Goal: Navigation & Orientation: Find specific page/section

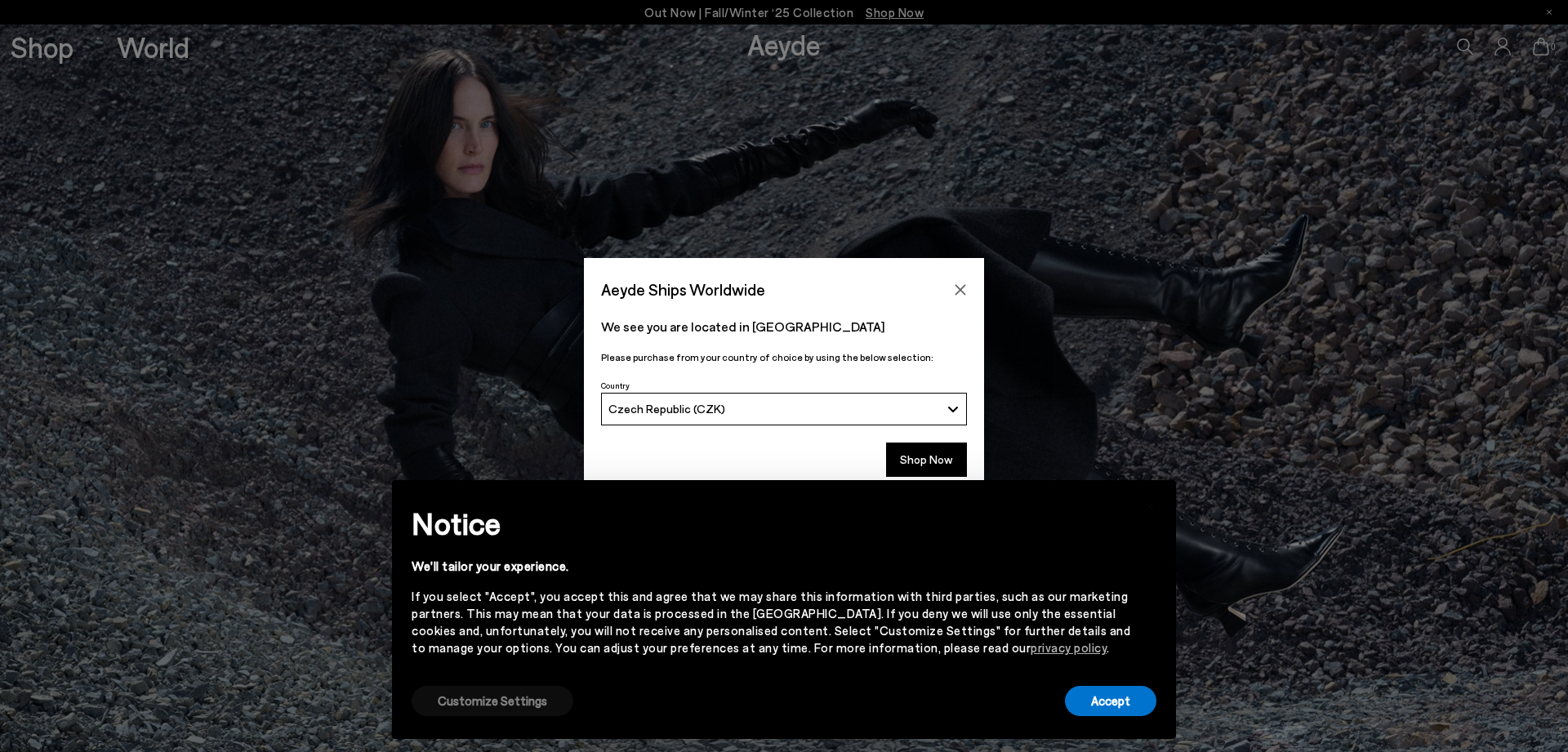
click at [544, 697] on button "Customize Settings" at bounding box center [492, 700] width 162 height 30
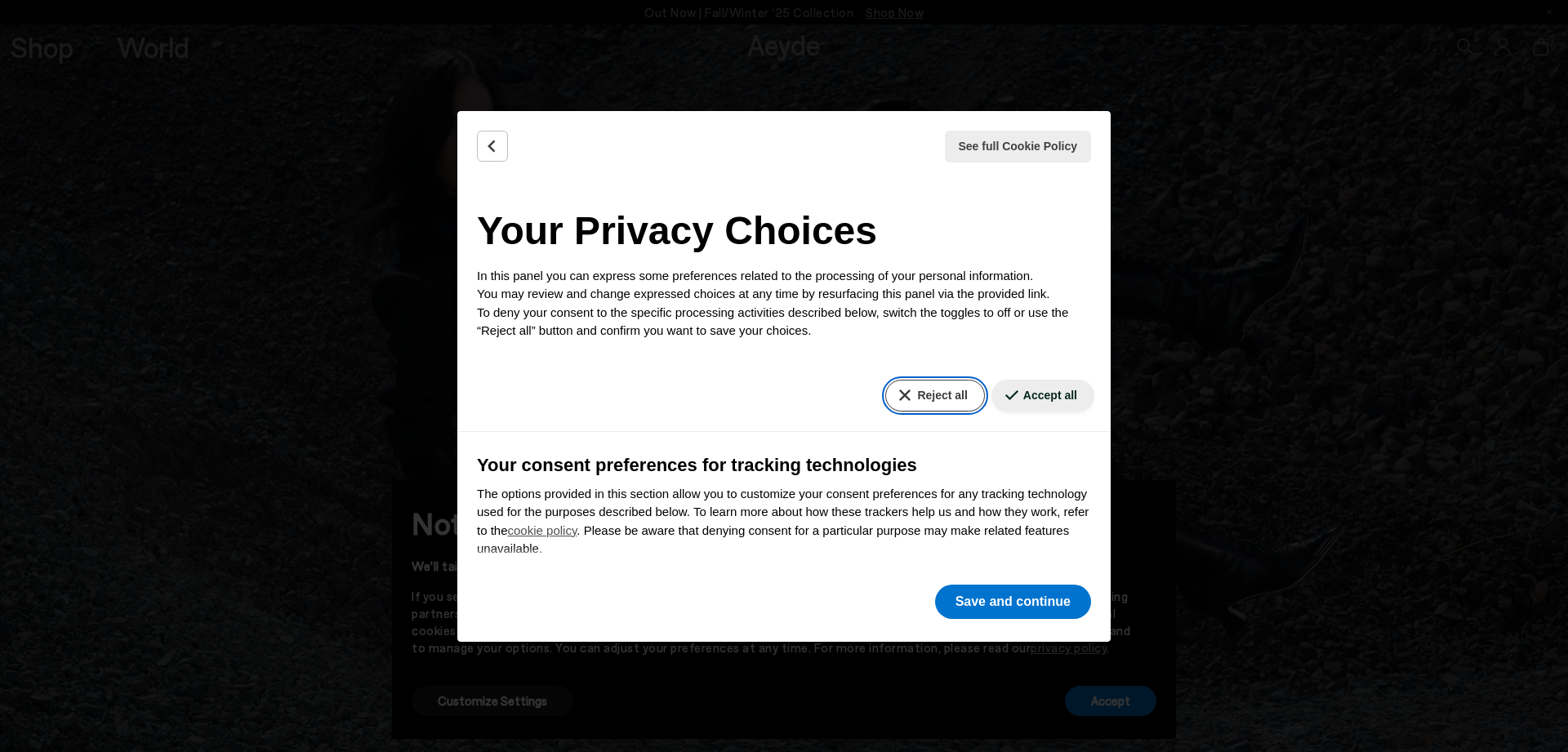
click at [908, 381] on button "Reject all" at bounding box center [934, 395] width 98 height 32
click at [972, 603] on button "Save and continue" at bounding box center [1013, 602] width 156 height 34
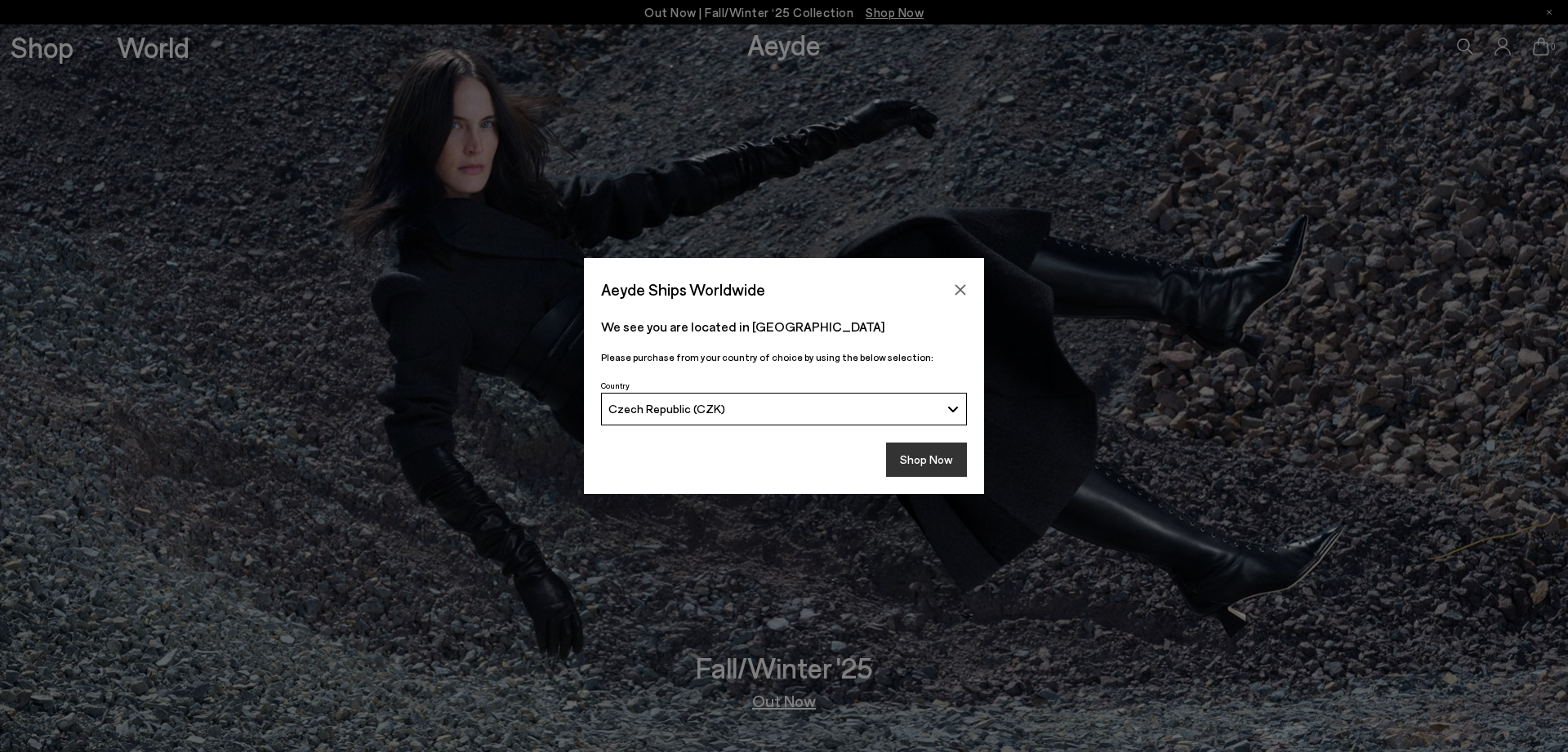
click at [922, 470] on button "Shop Now" at bounding box center [926, 460] width 81 height 34
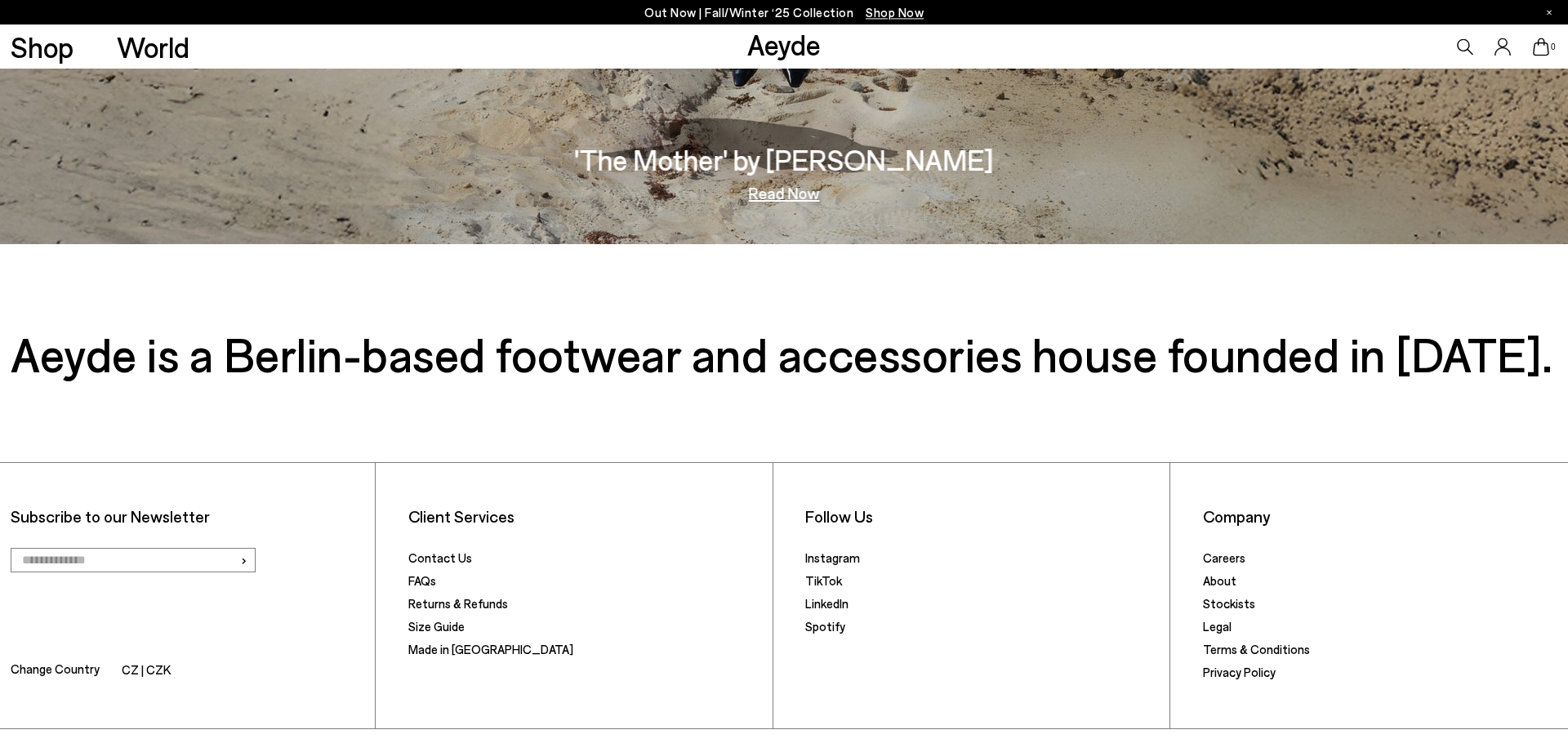
scroll to position [3419, 0]
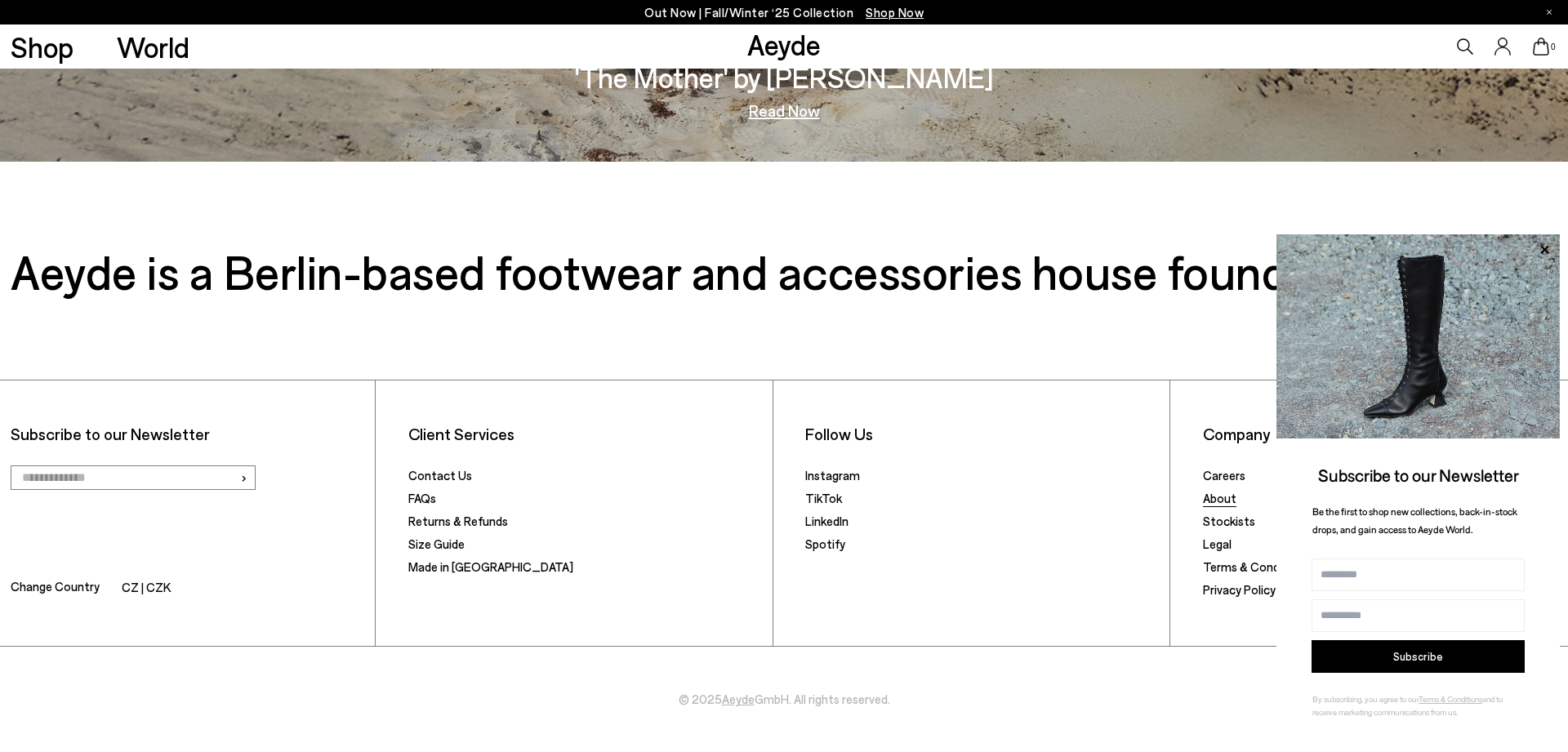
click at [1228, 499] on link "About" at bounding box center [1219, 498] width 34 height 15
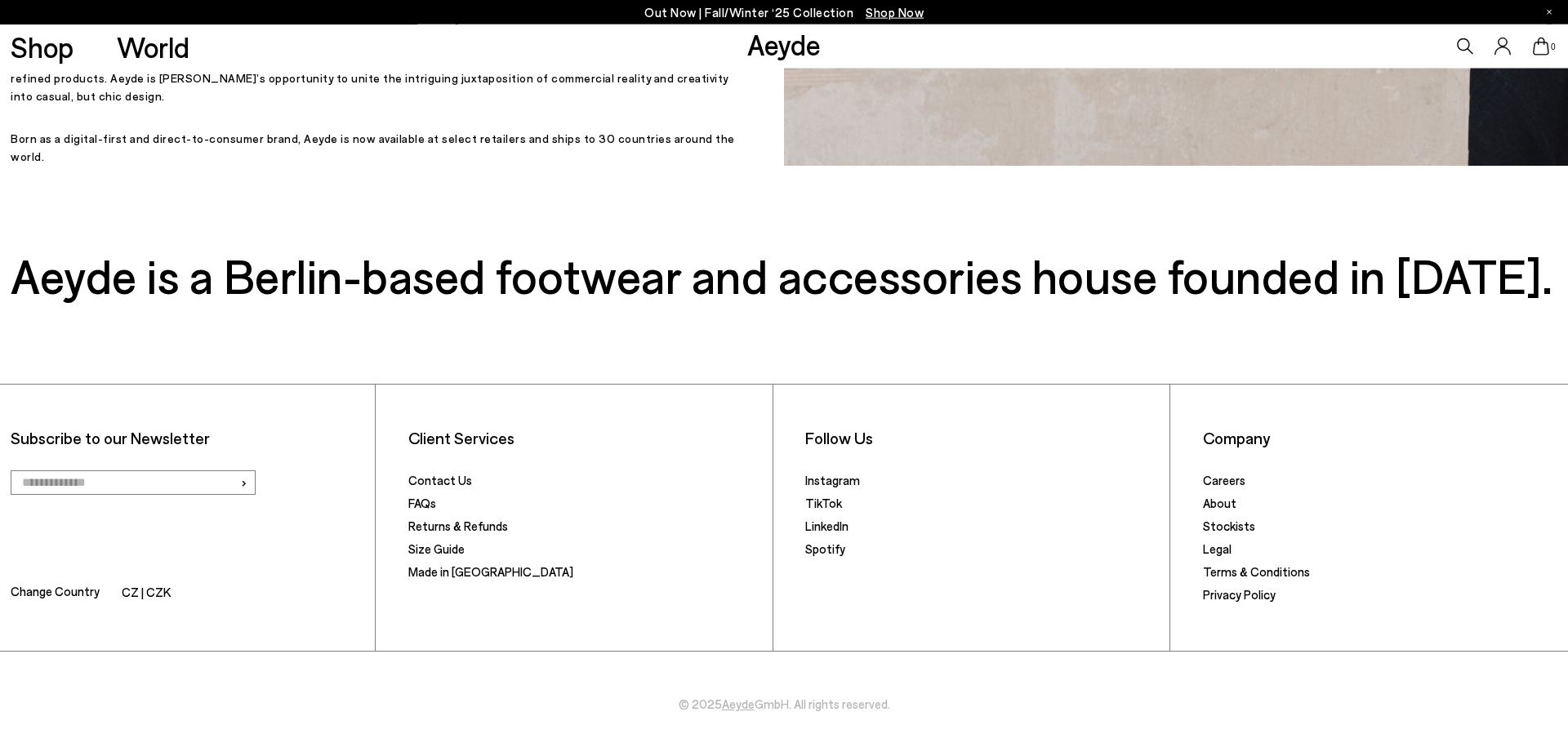
scroll to position [926, 0]
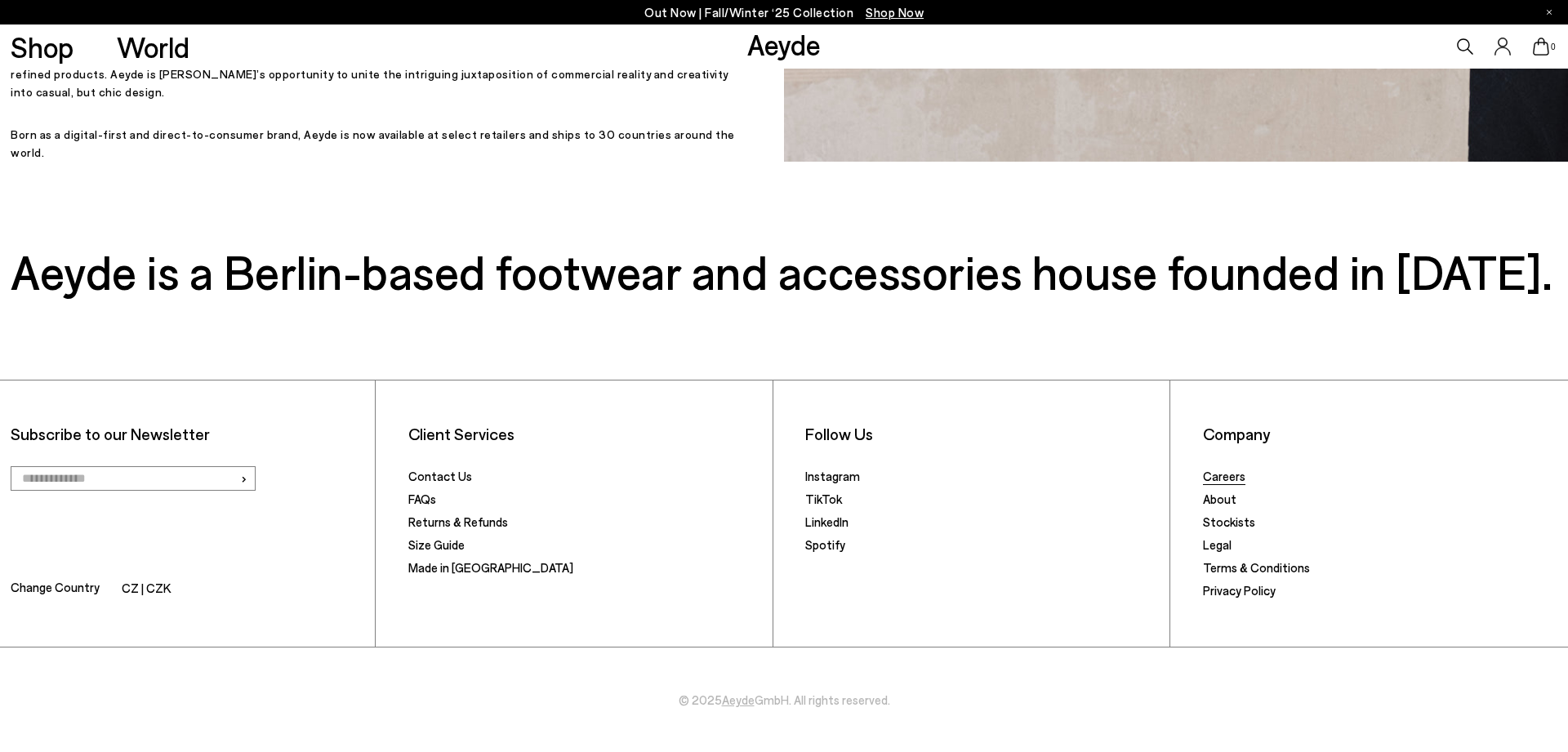
click at [1220, 480] on link "Careers" at bounding box center [1224, 476] width 43 height 15
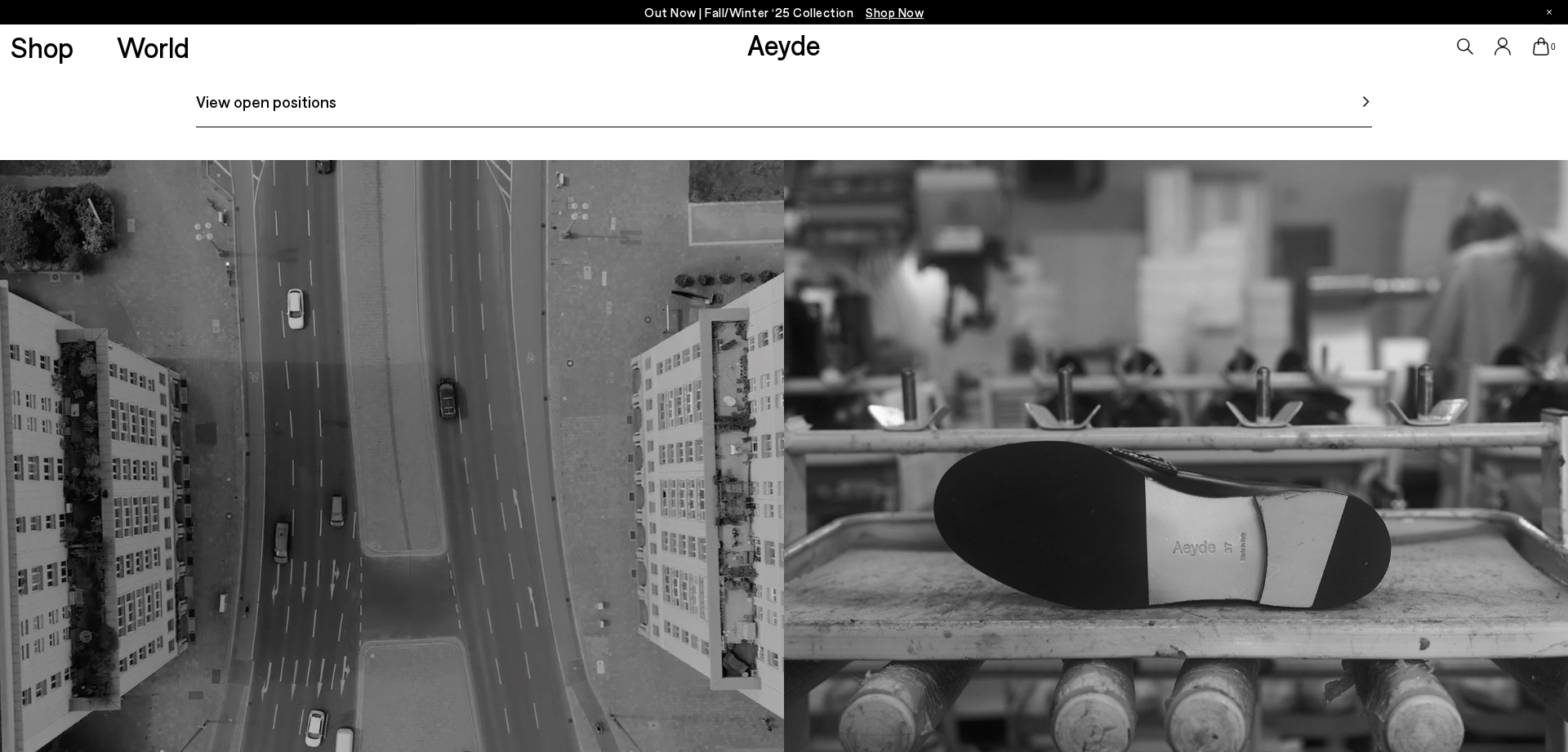
scroll to position [1166, 0]
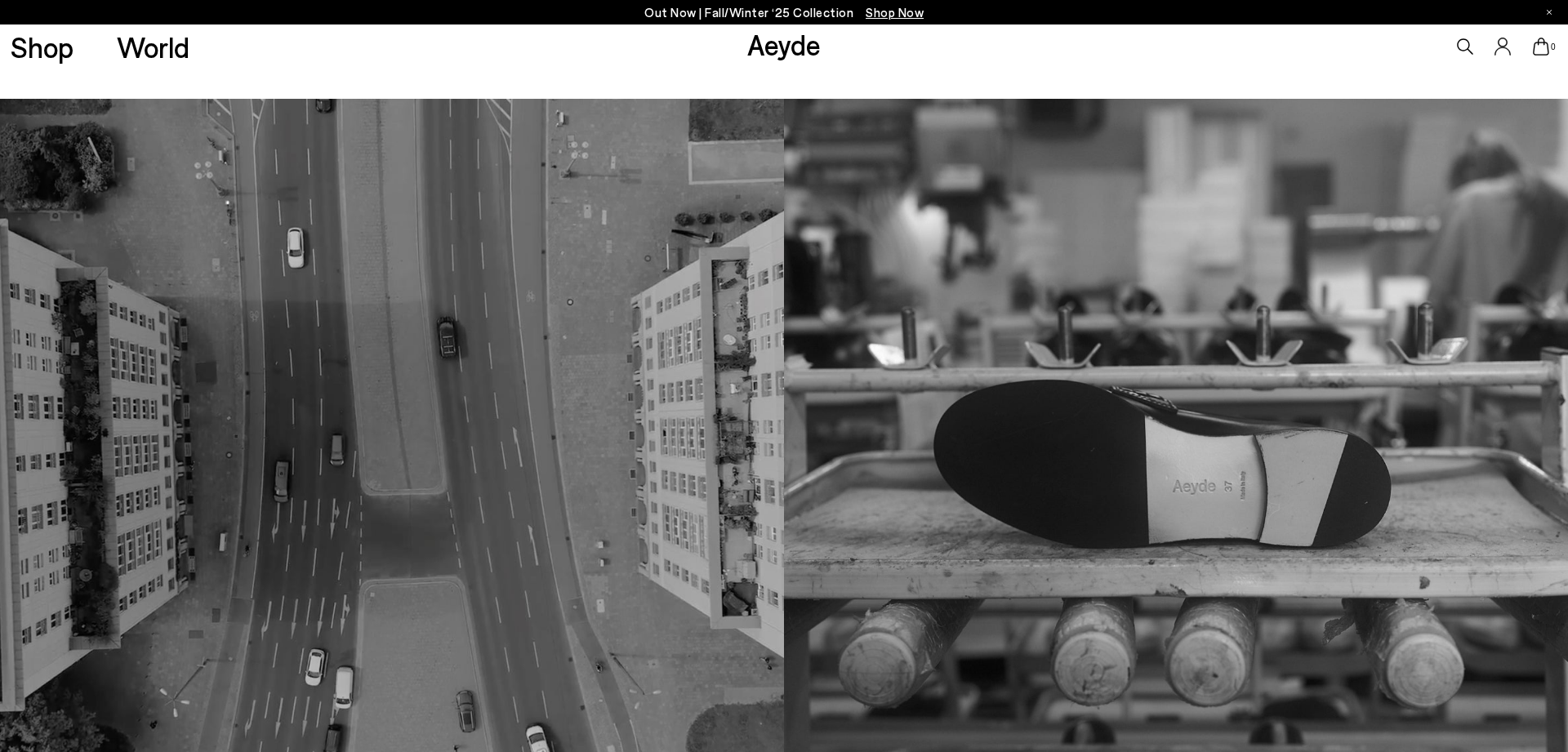
click at [300, 52] on span "View open positions" at bounding box center [266, 40] width 140 height 25
